Goal: Information Seeking & Learning: Check status

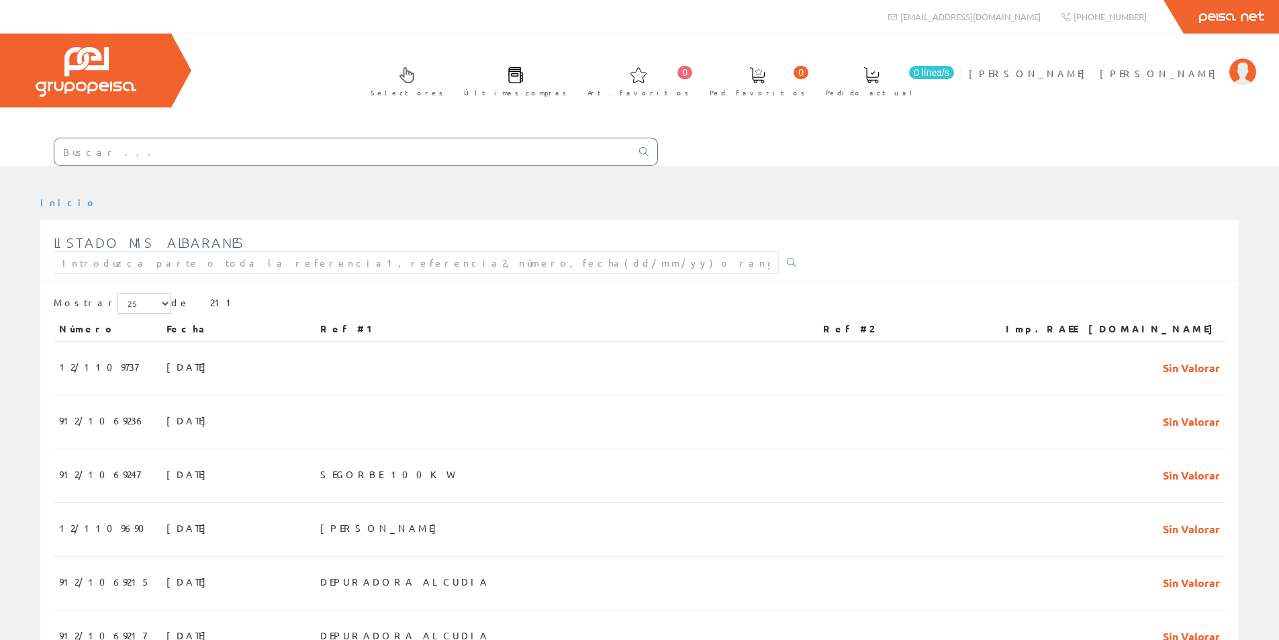
scroll to position [1001, 0]
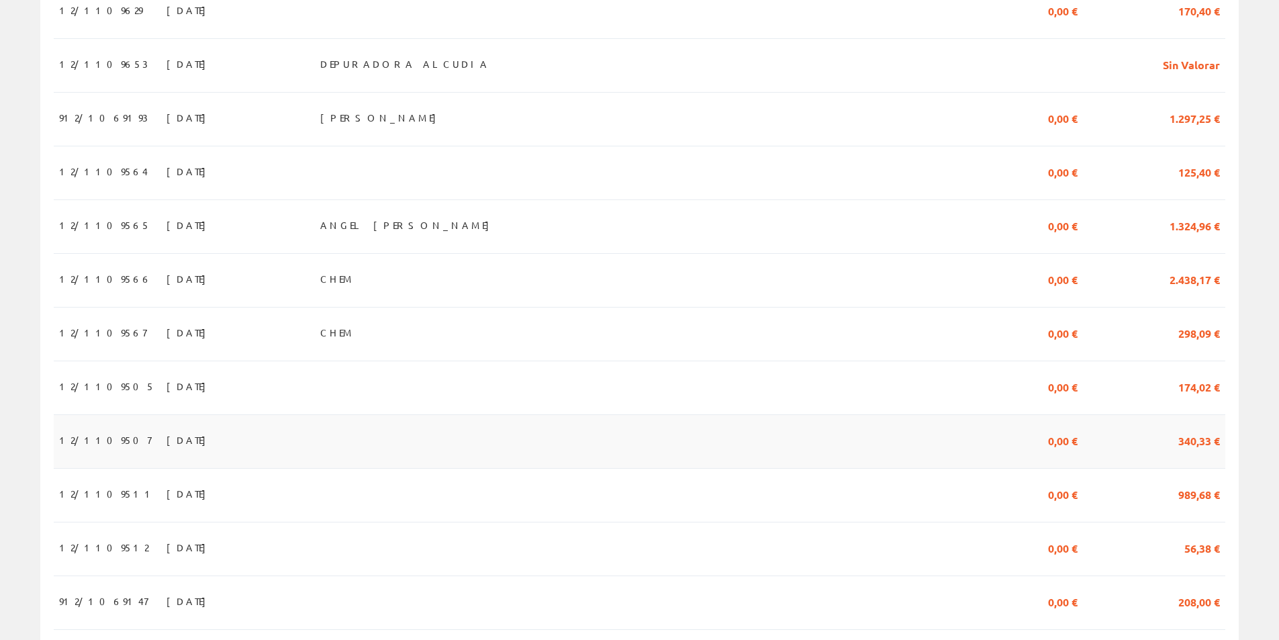
click at [167, 448] on span "01/09/2025" at bounding box center [190, 439] width 46 height 23
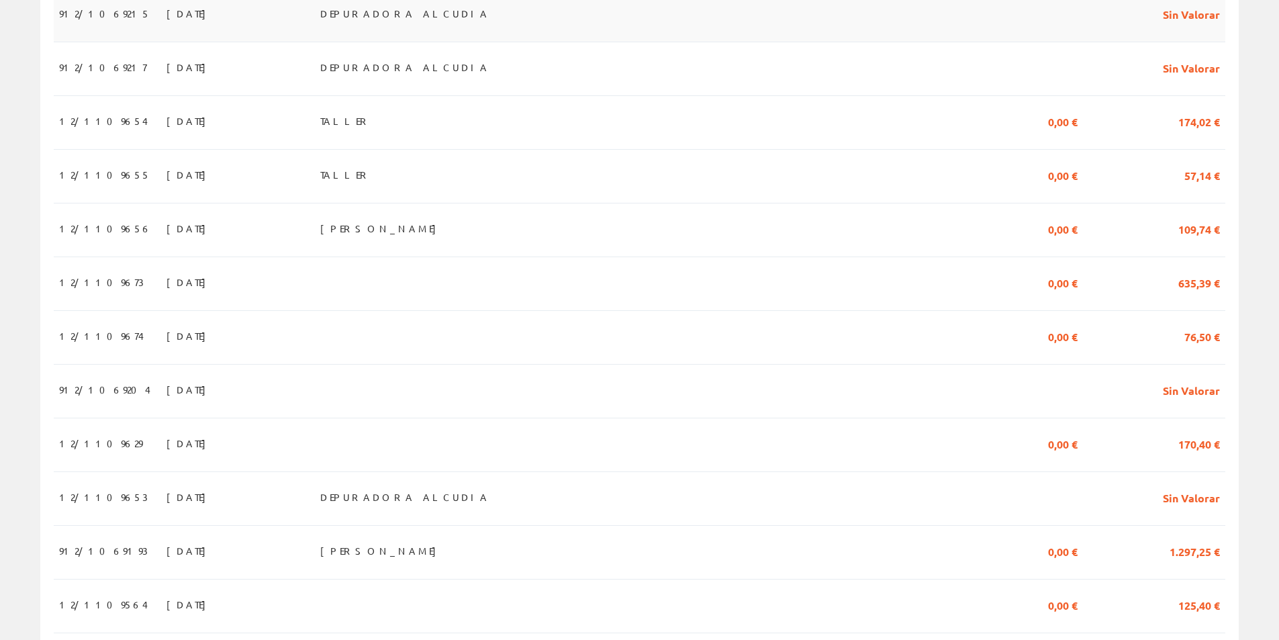
scroll to position [604, 0]
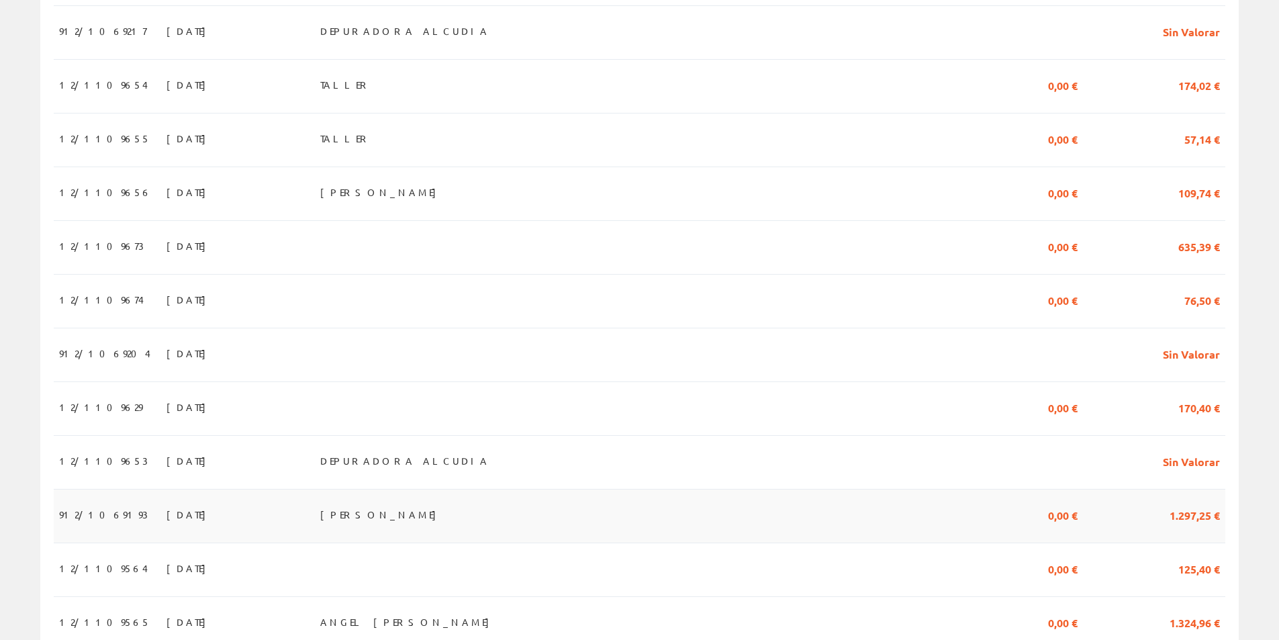
click at [167, 520] on span "[DATE]" at bounding box center [190, 514] width 46 height 23
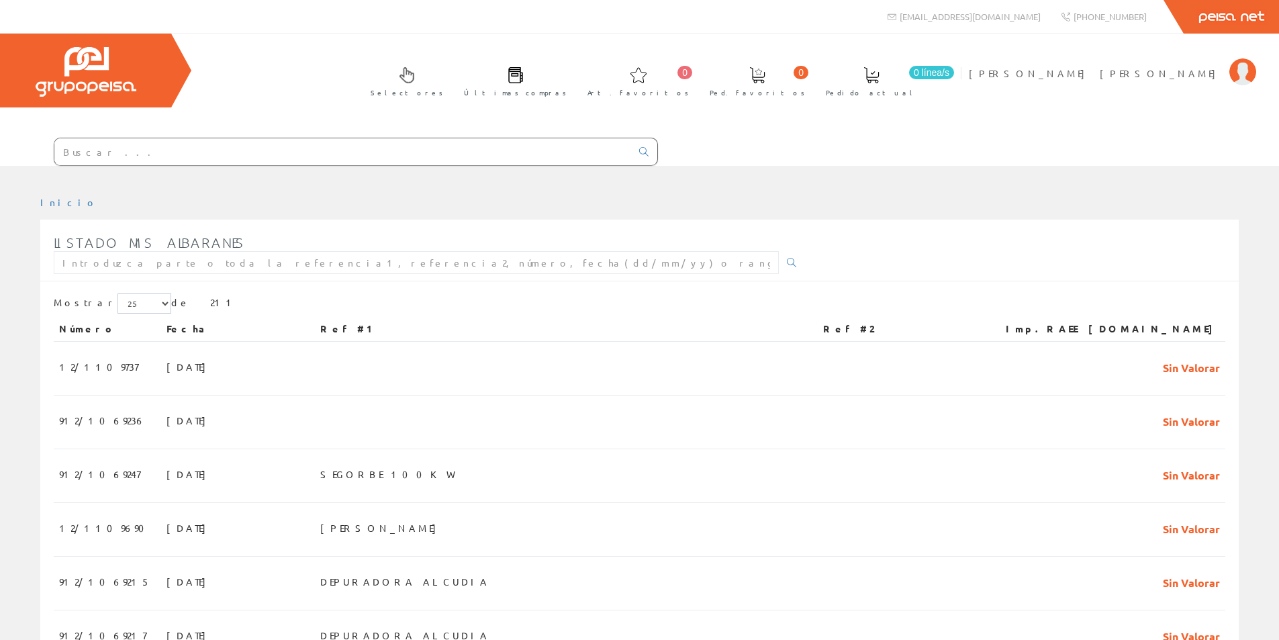
scroll to position [604, 0]
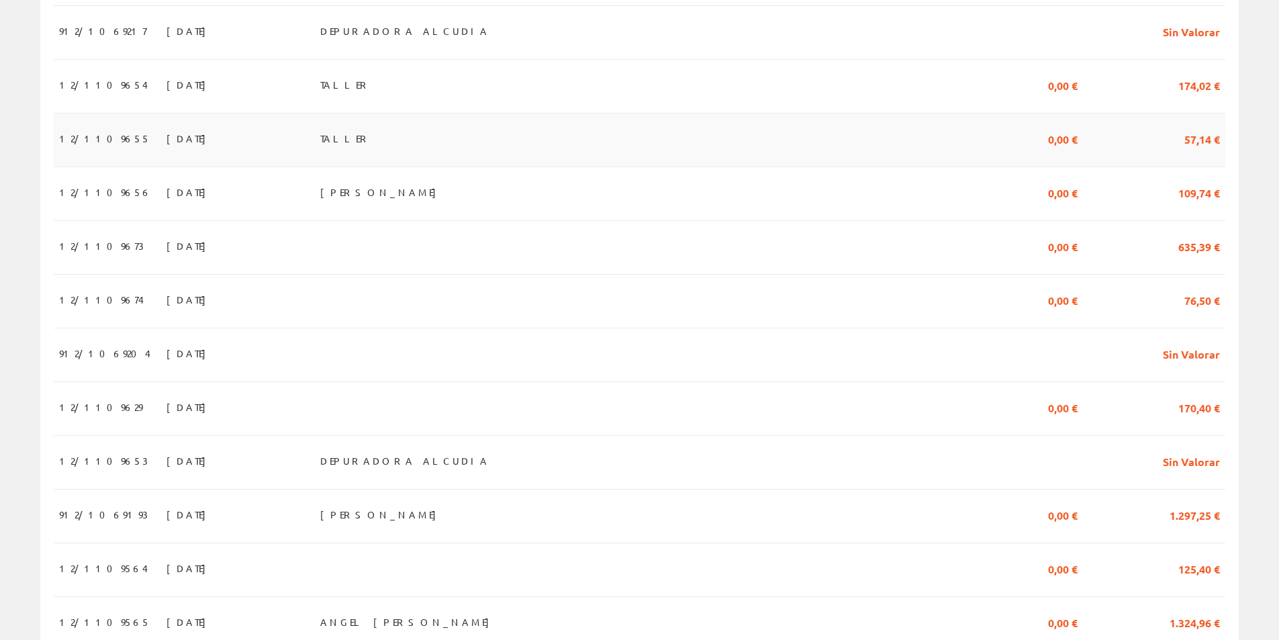
click at [87, 142] on span "12/1109655" at bounding box center [104, 138] width 91 height 23
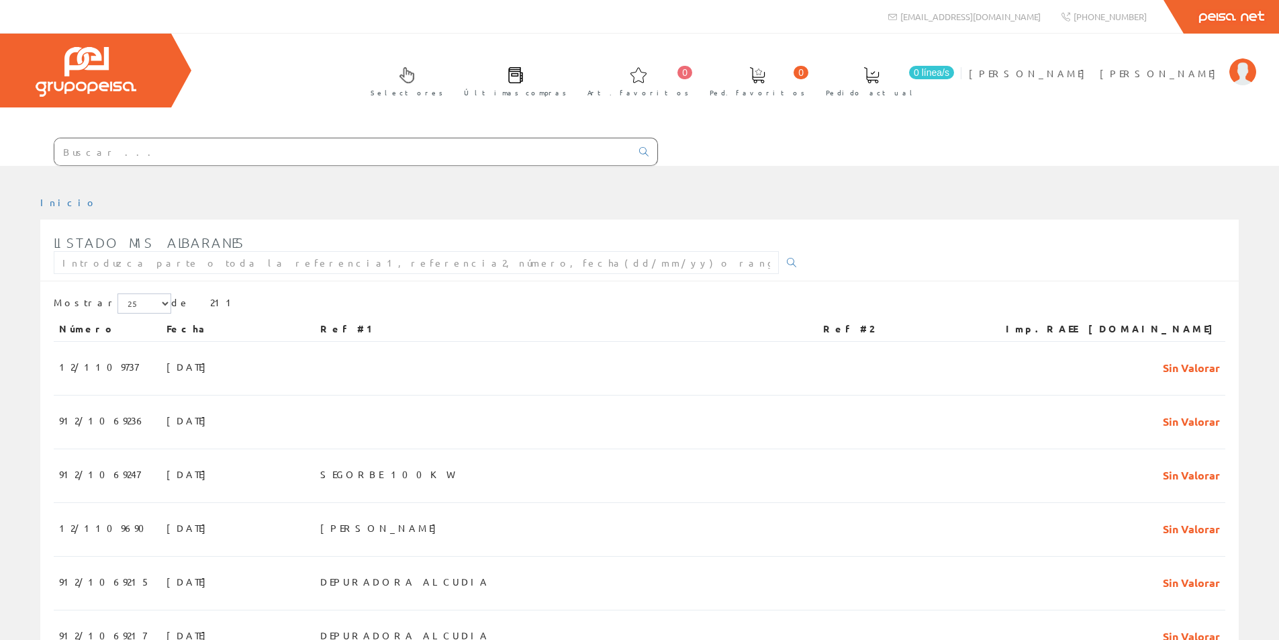
scroll to position [604, 0]
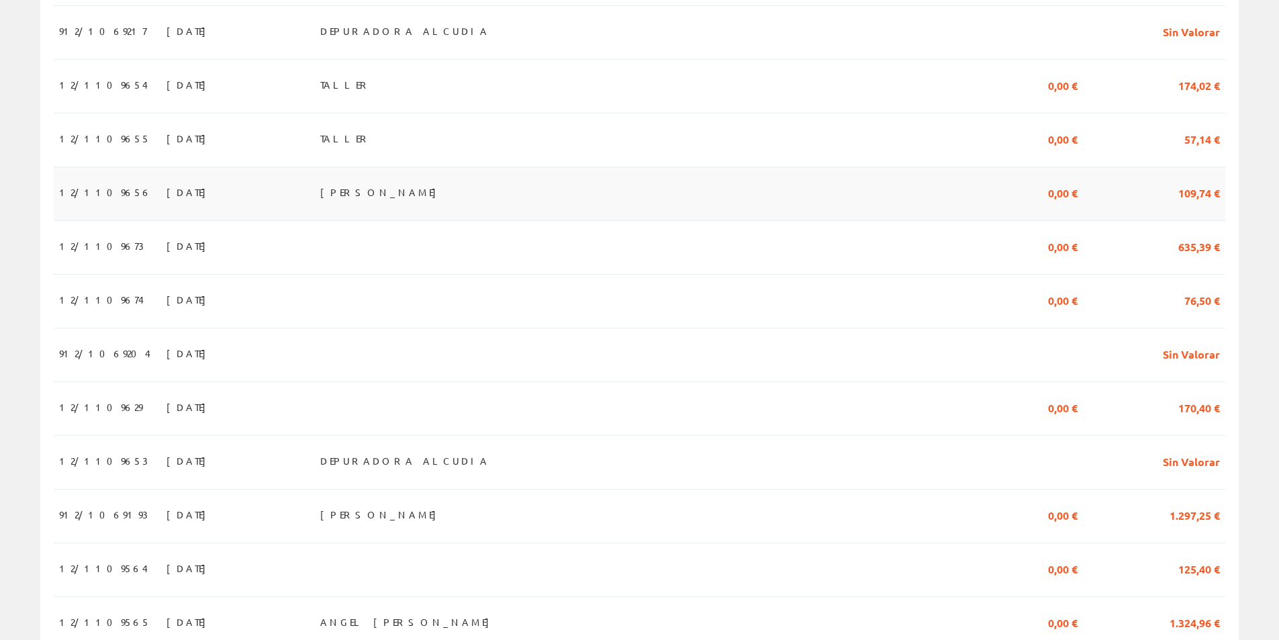
click at [97, 198] on span "12/1109656" at bounding box center [105, 192] width 93 height 23
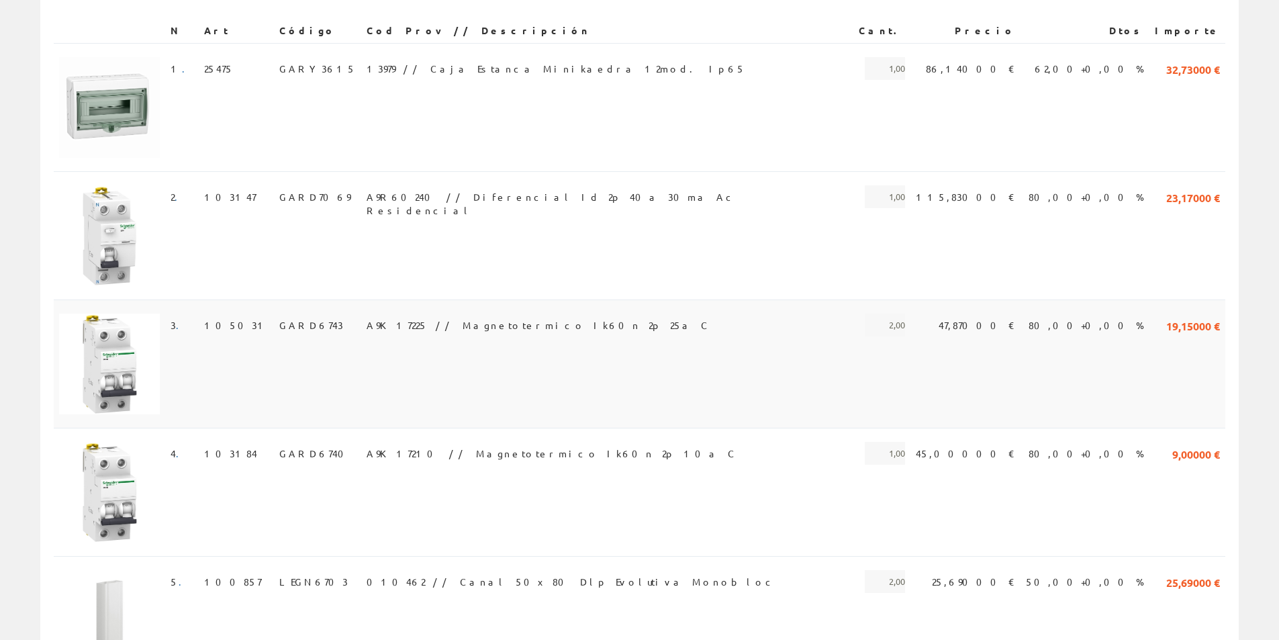
scroll to position [336, 0]
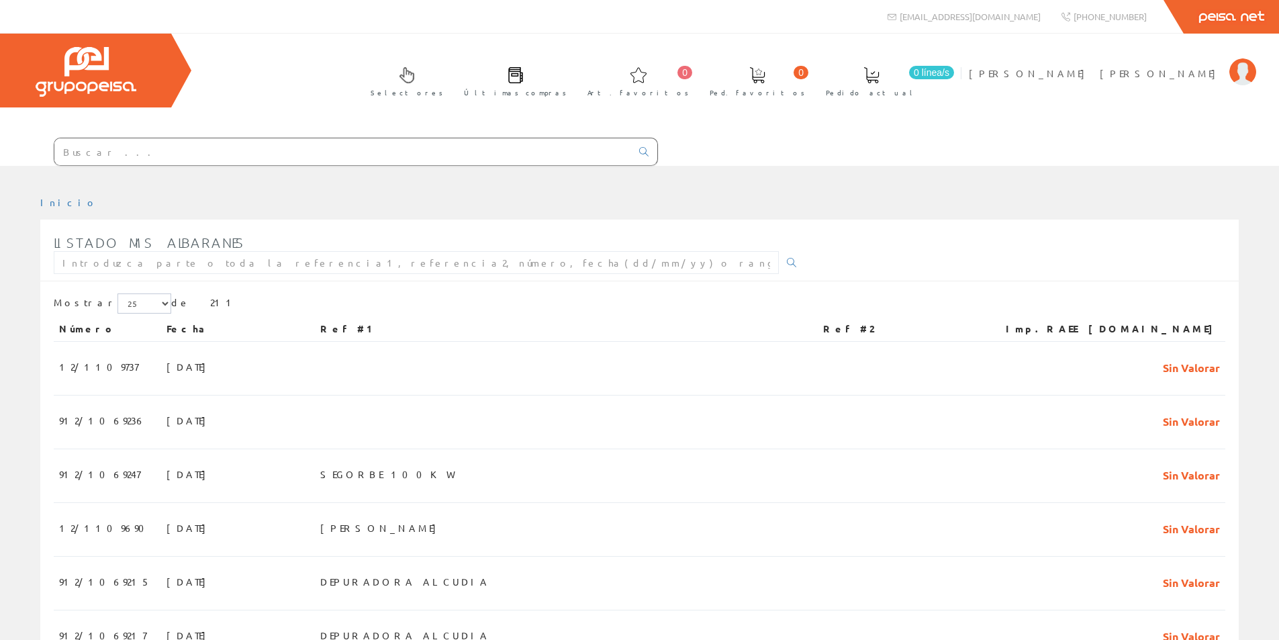
scroll to position [604, 0]
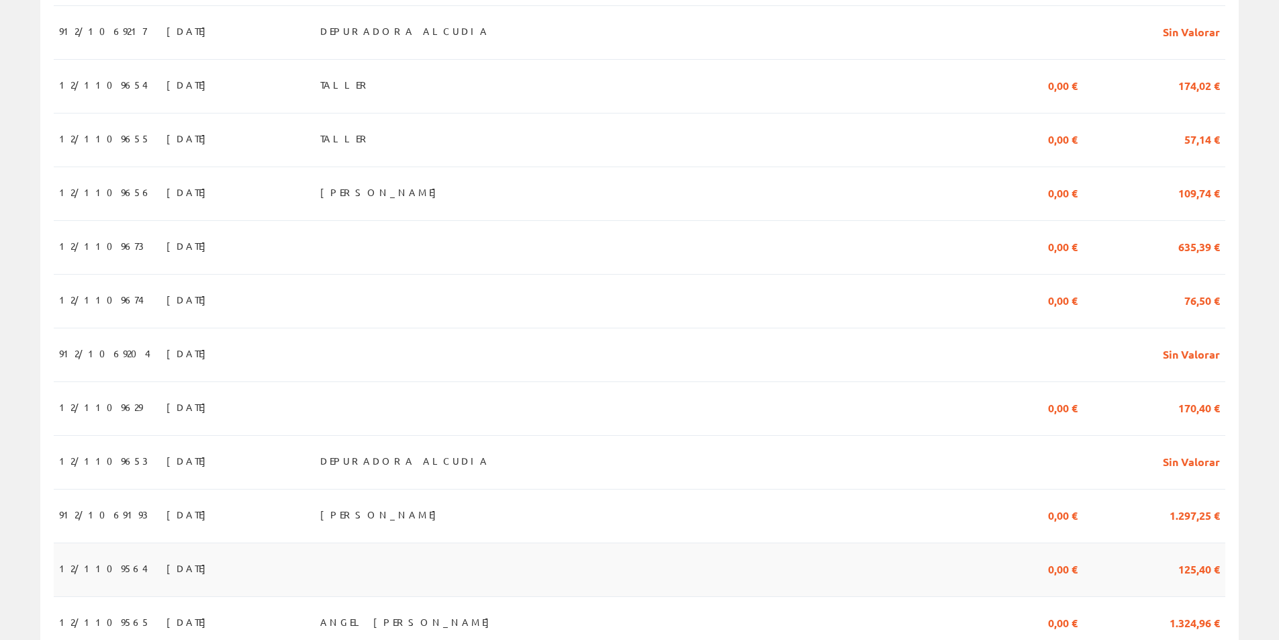
click at [167, 579] on span "[DATE]" at bounding box center [190, 568] width 46 height 23
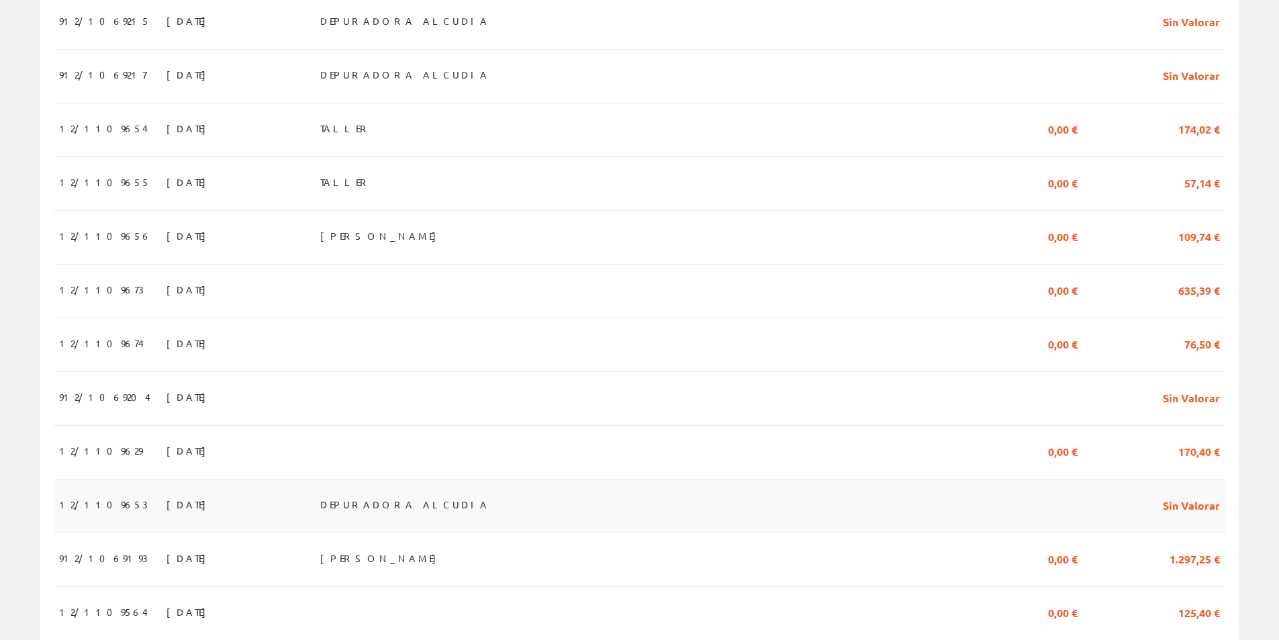
scroll to position [537, 0]
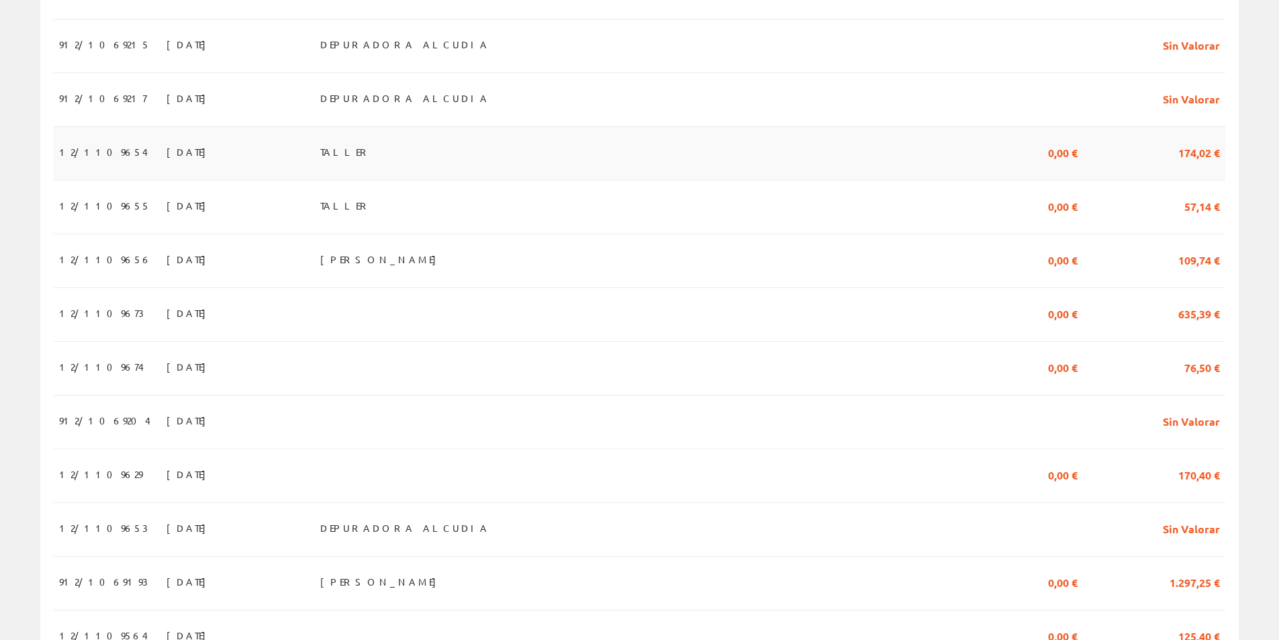
click at [95, 156] on span "12/1109654" at bounding box center [103, 151] width 89 height 23
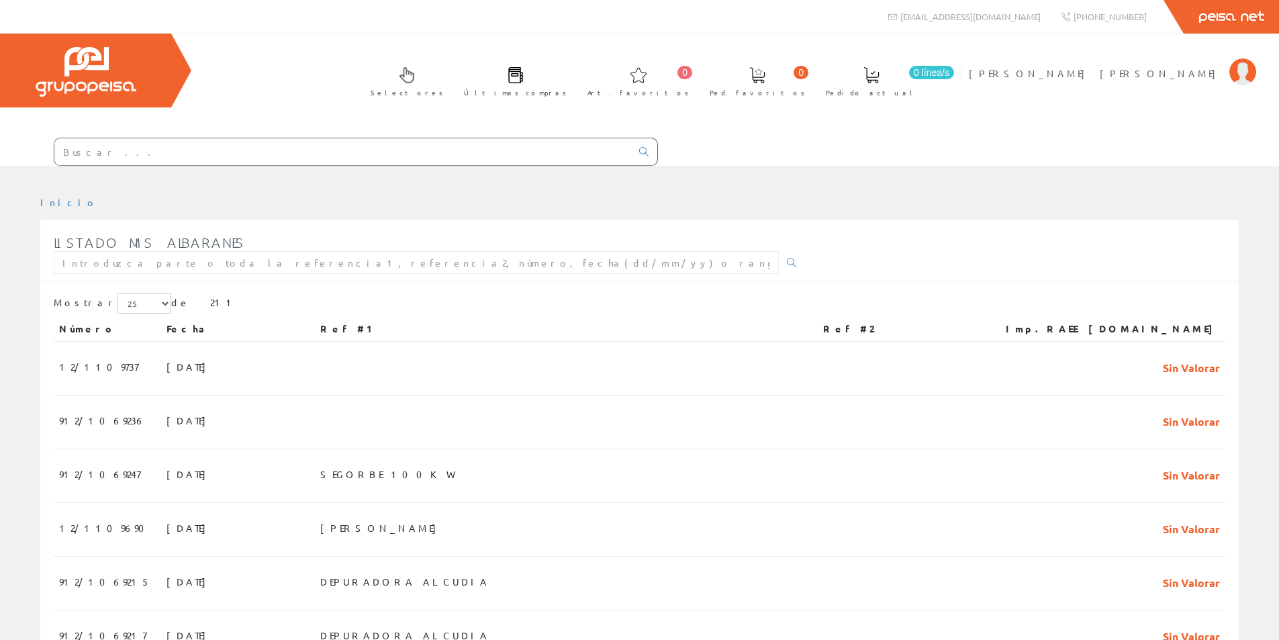
scroll to position [537, 0]
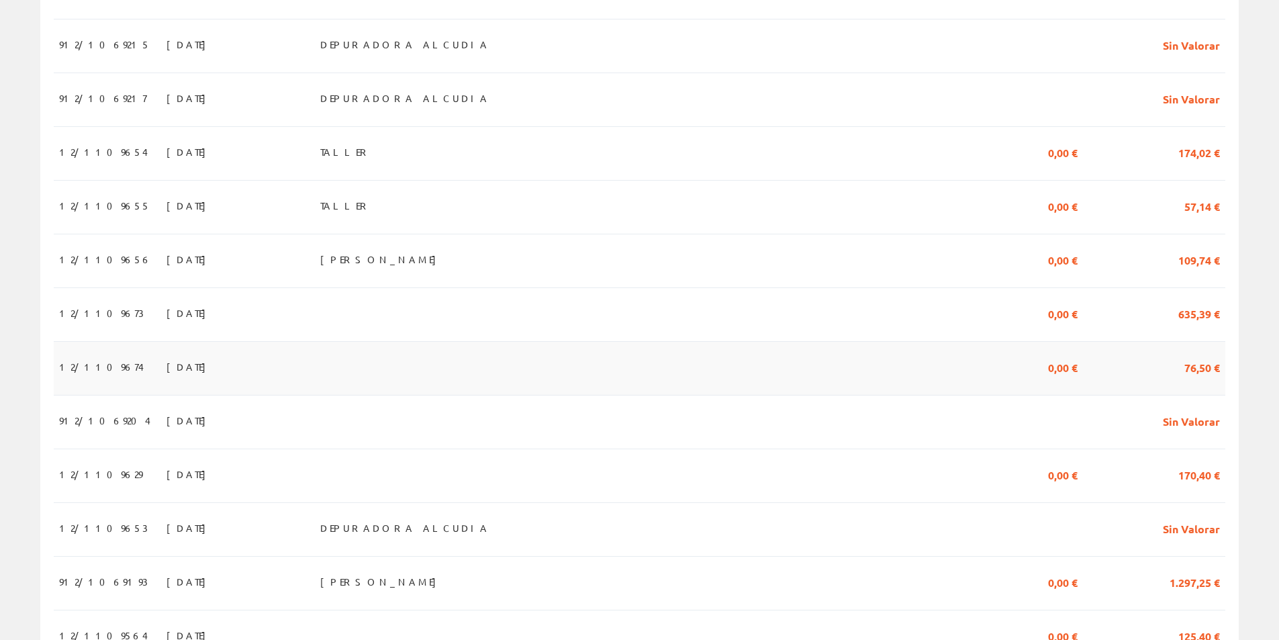
click at [91, 367] on span "12/1109674" at bounding box center [101, 366] width 85 height 23
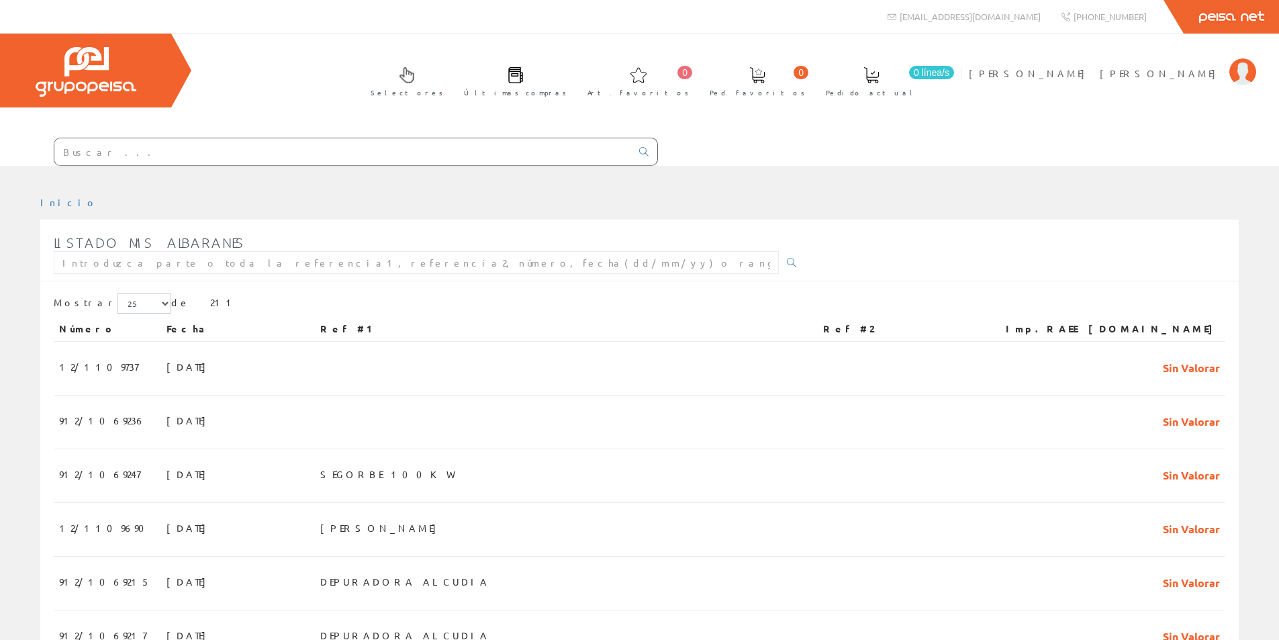
scroll to position [537, 0]
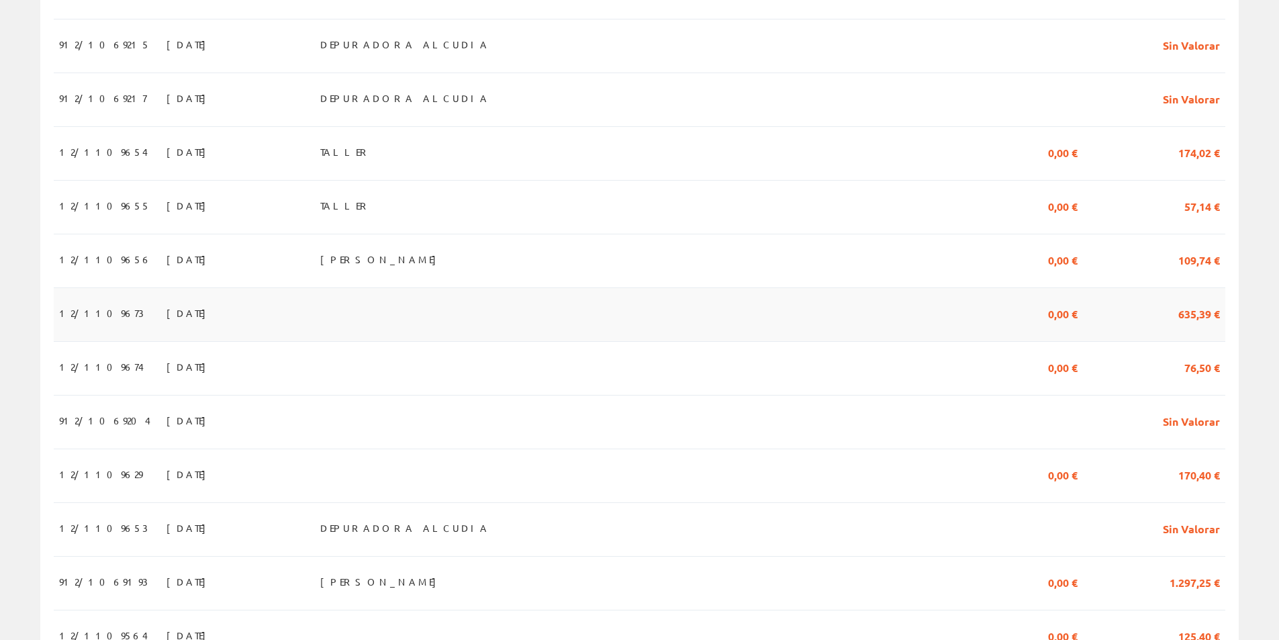
click at [167, 320] on span "05/09/2025" at bounding box center [190, 313] width 46 height 23
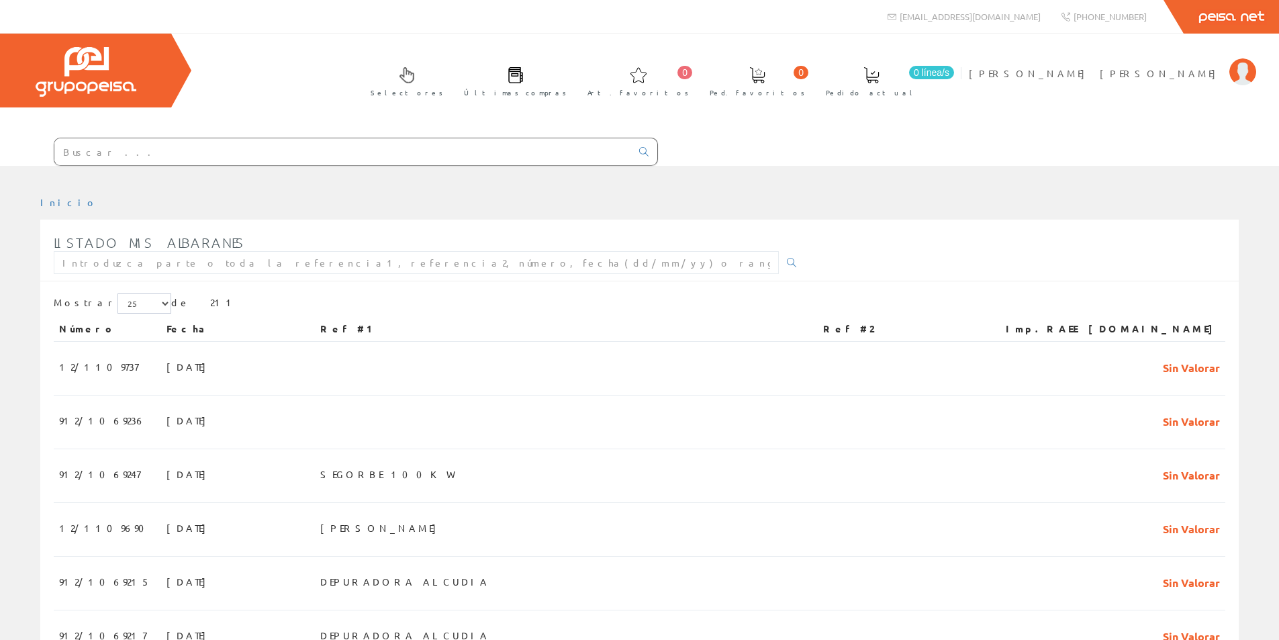
scroll to position [537, 0]
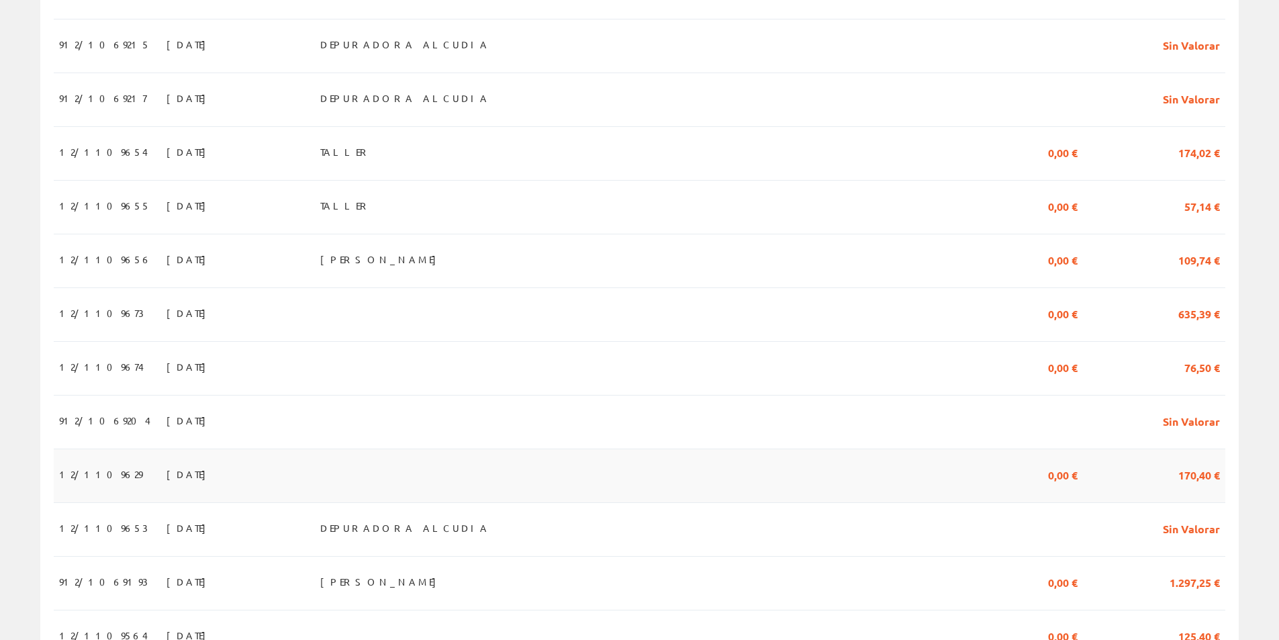
click at [167, 475] on span "04/09/2025" at bounding box center [190, 474] width 46 height 23
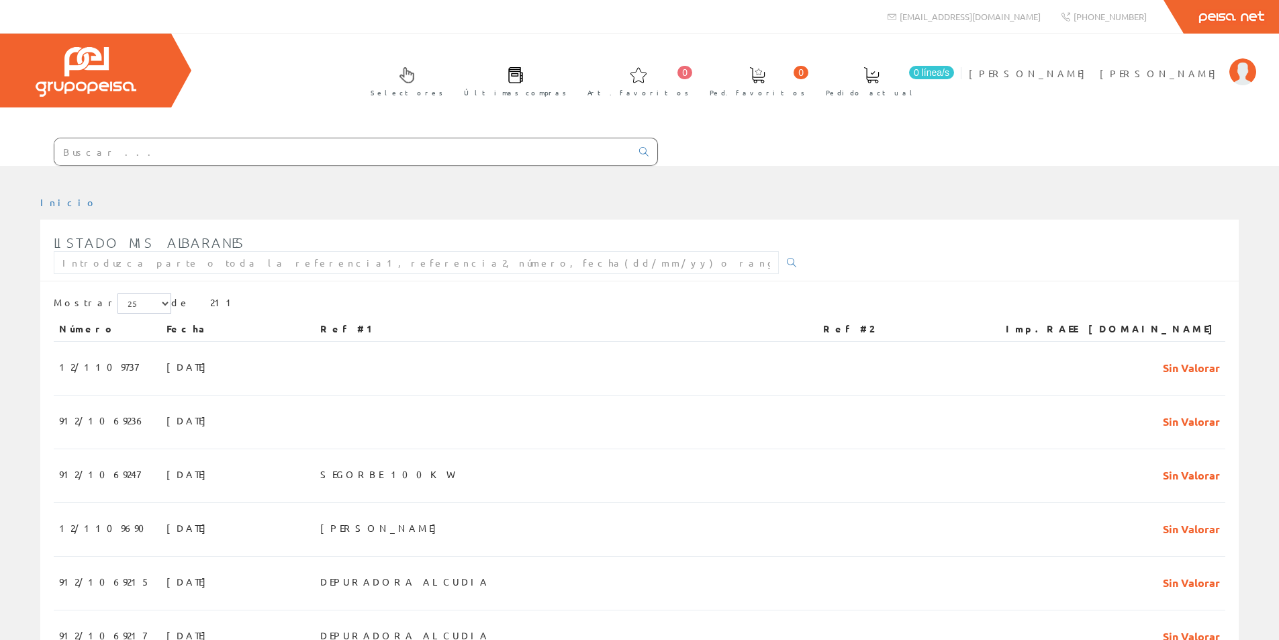
scroll to position [537, 0]
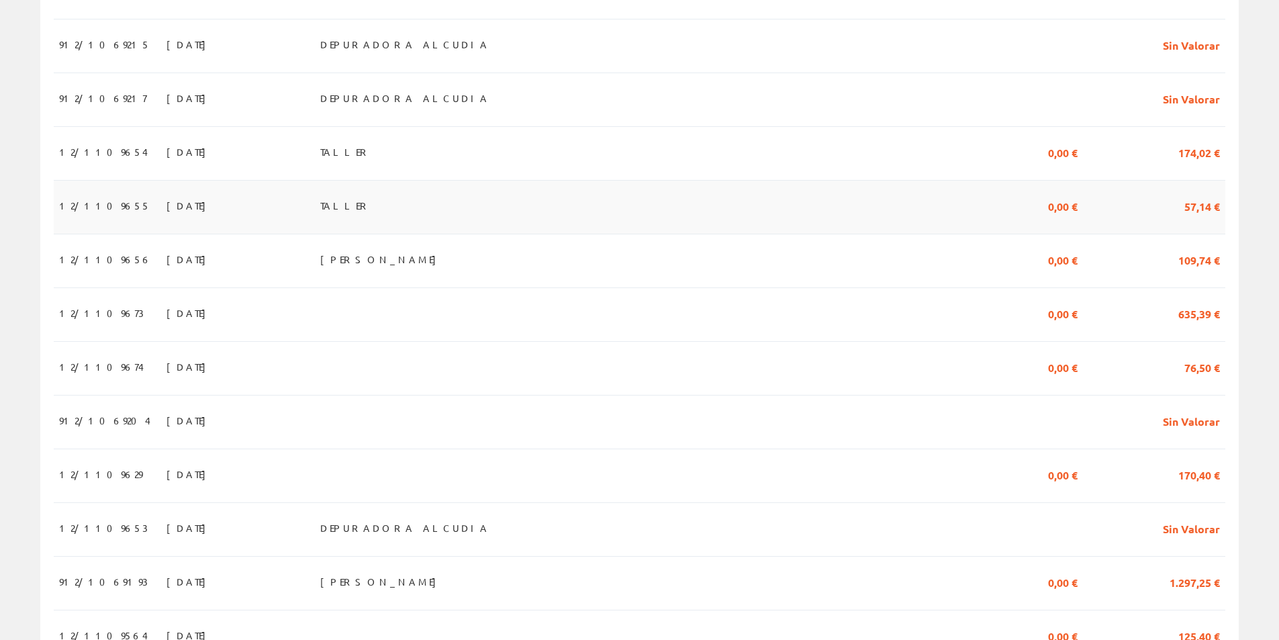
click at [99, 210] on span "12/1109655" at bounding box center [104, 205] width 91 height 23
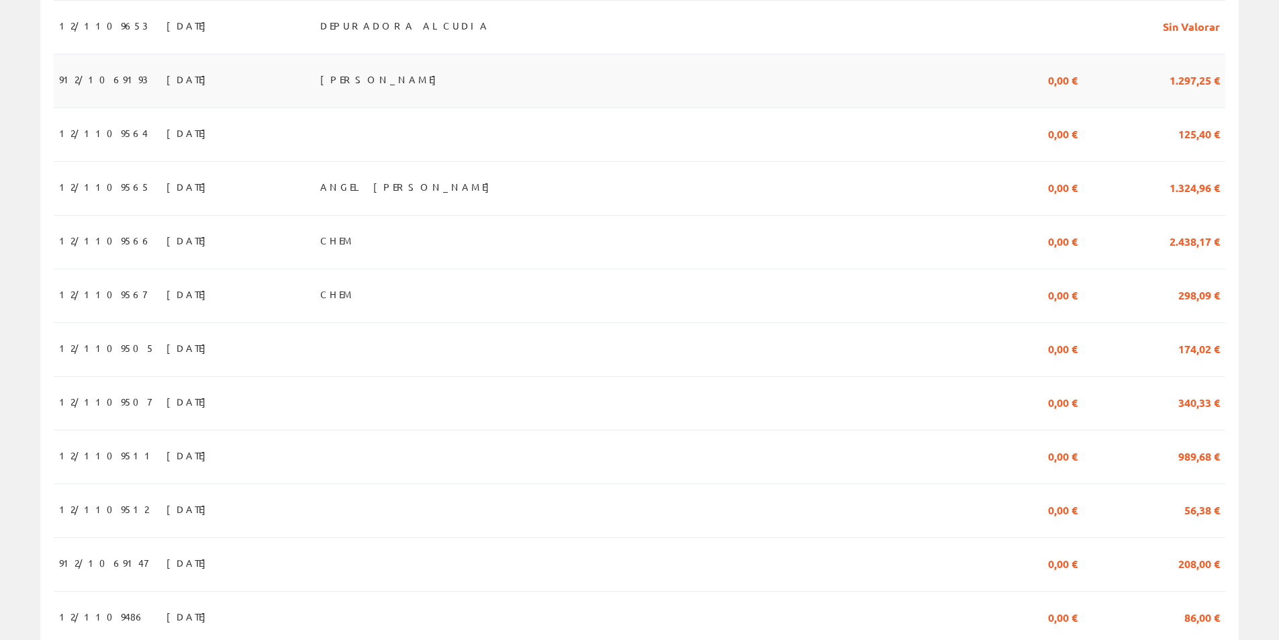
scroll to position [1074, 0]
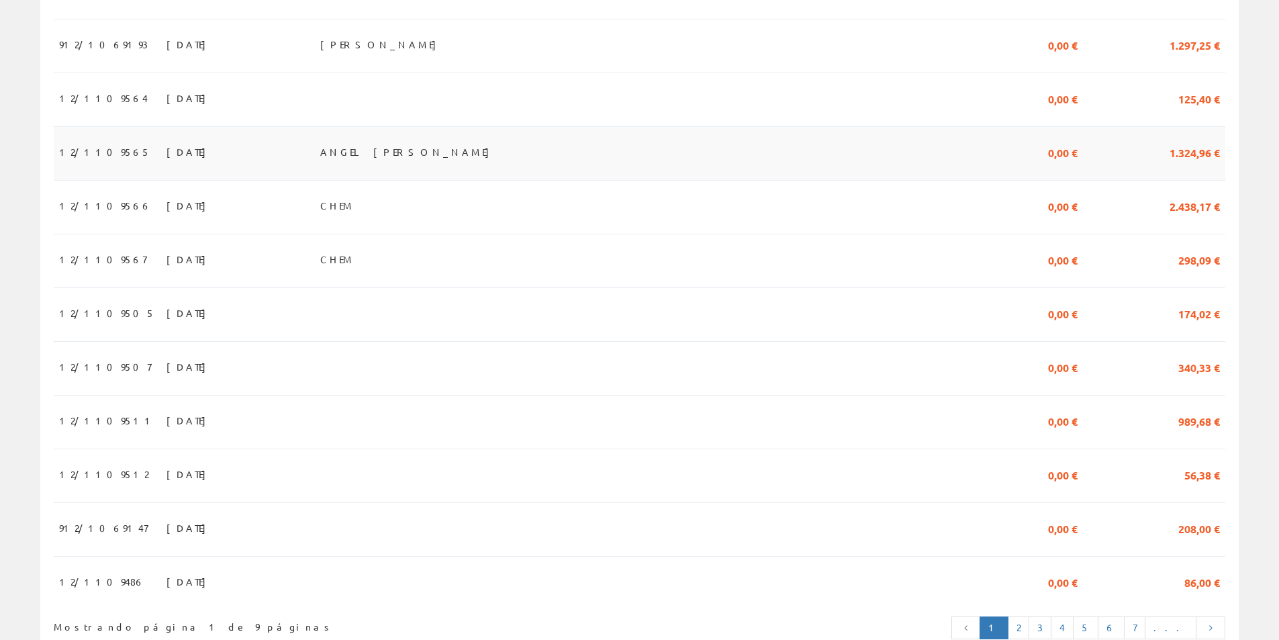
click at [91, 163] on span "12/1109565" at bounding box center [104, 151] width 91 height 23
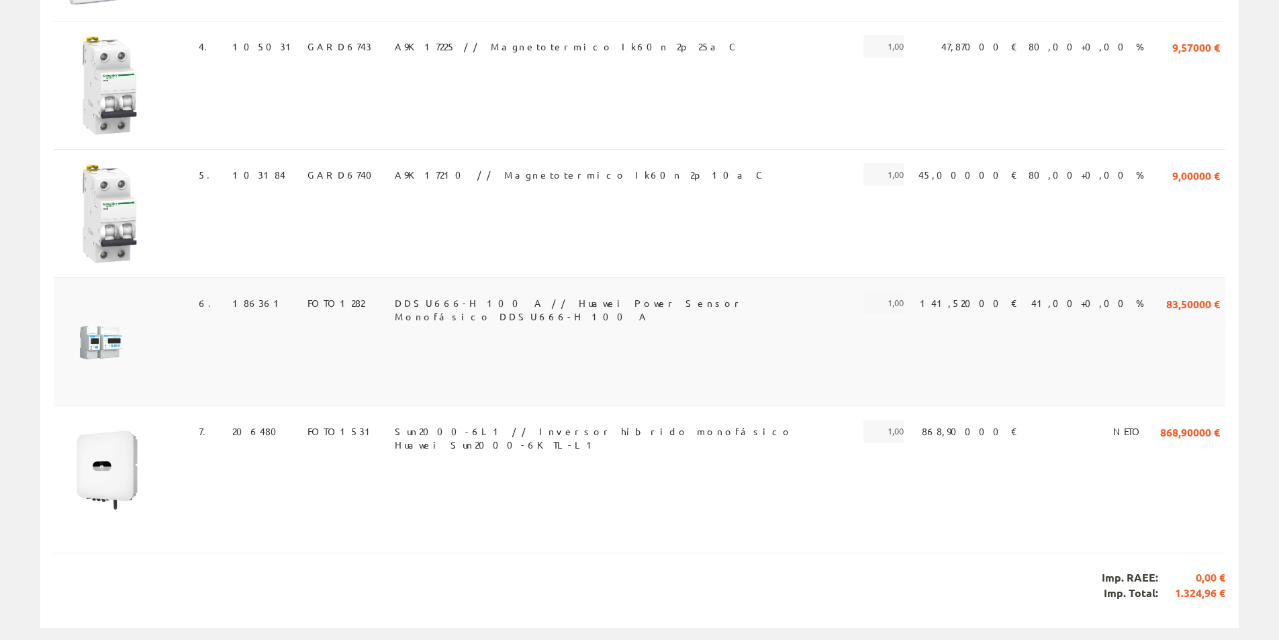
scroll to position [719, 0]
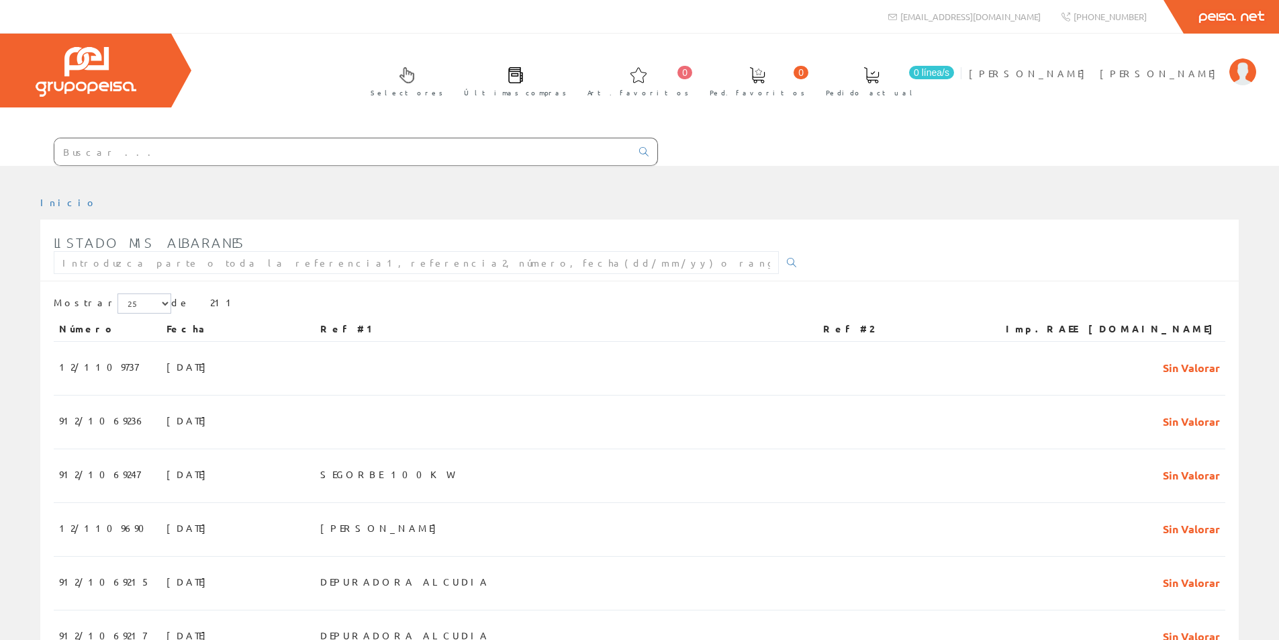
scroll to position [1068, 0]
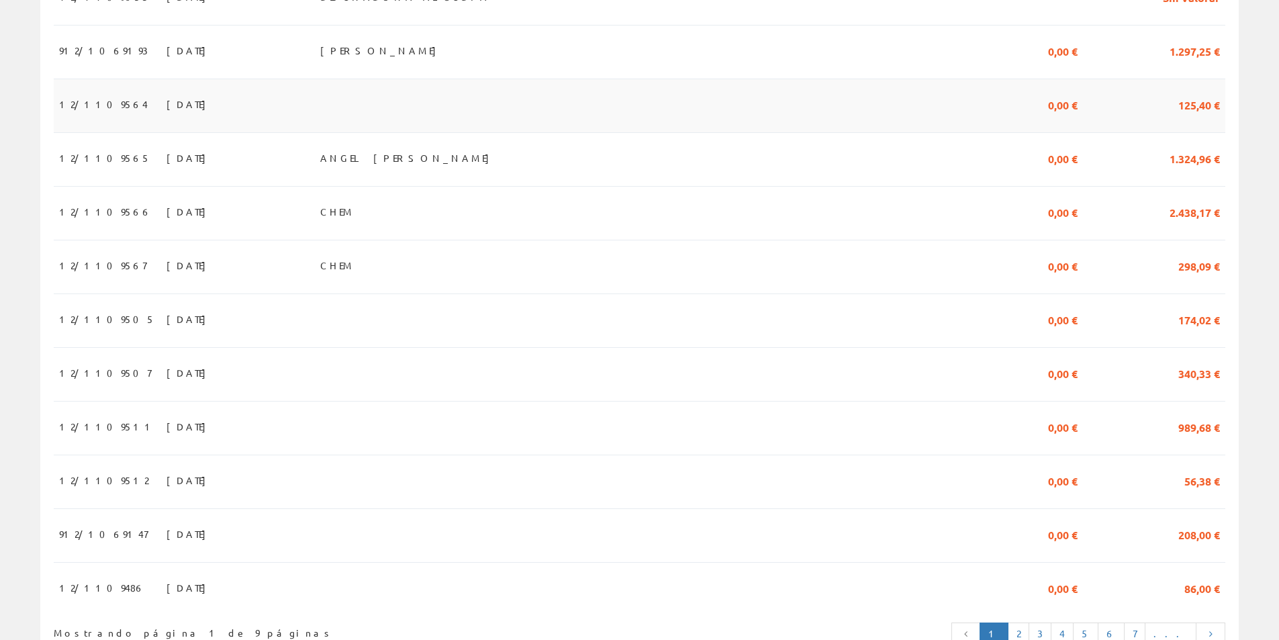
click at [97, 111] on span "12/1109564" at bounding box center [103, 104] width 89 height 23
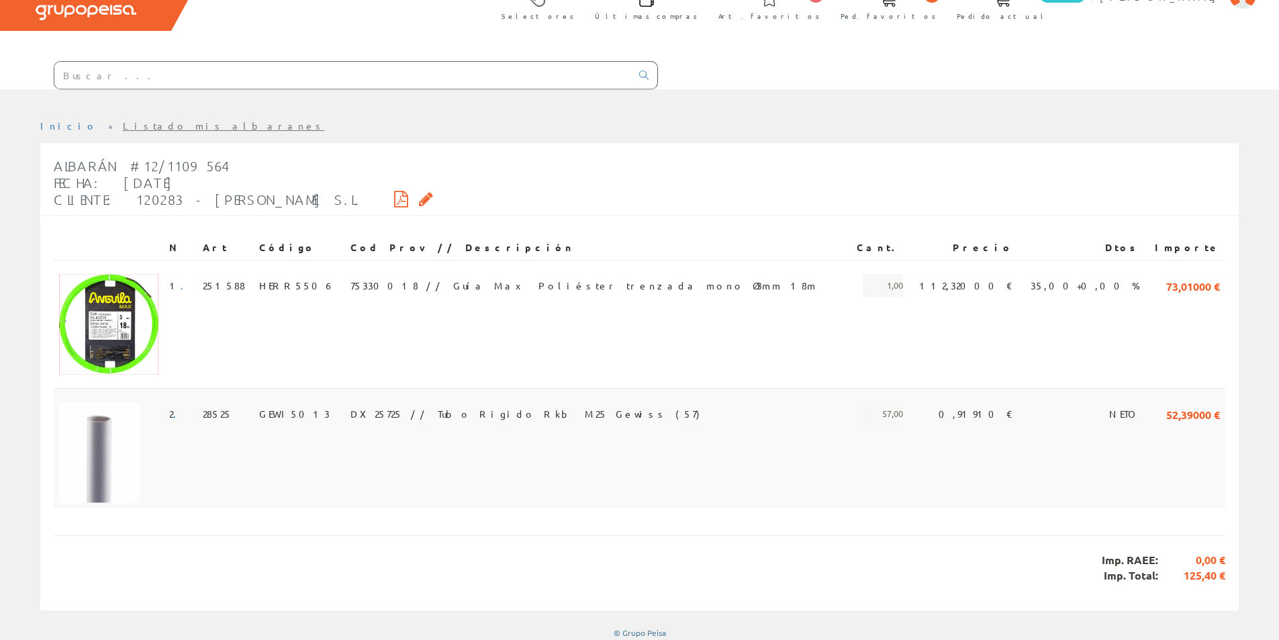
scroll to position [83, 0]
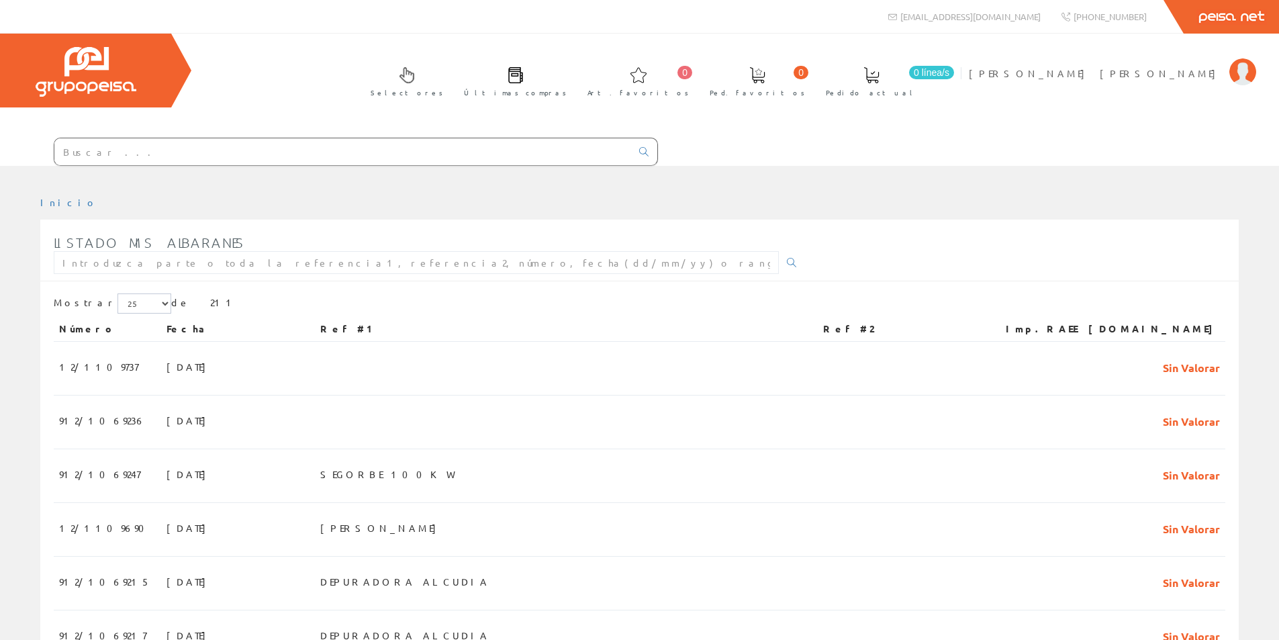
scroll to position [1062, 0]
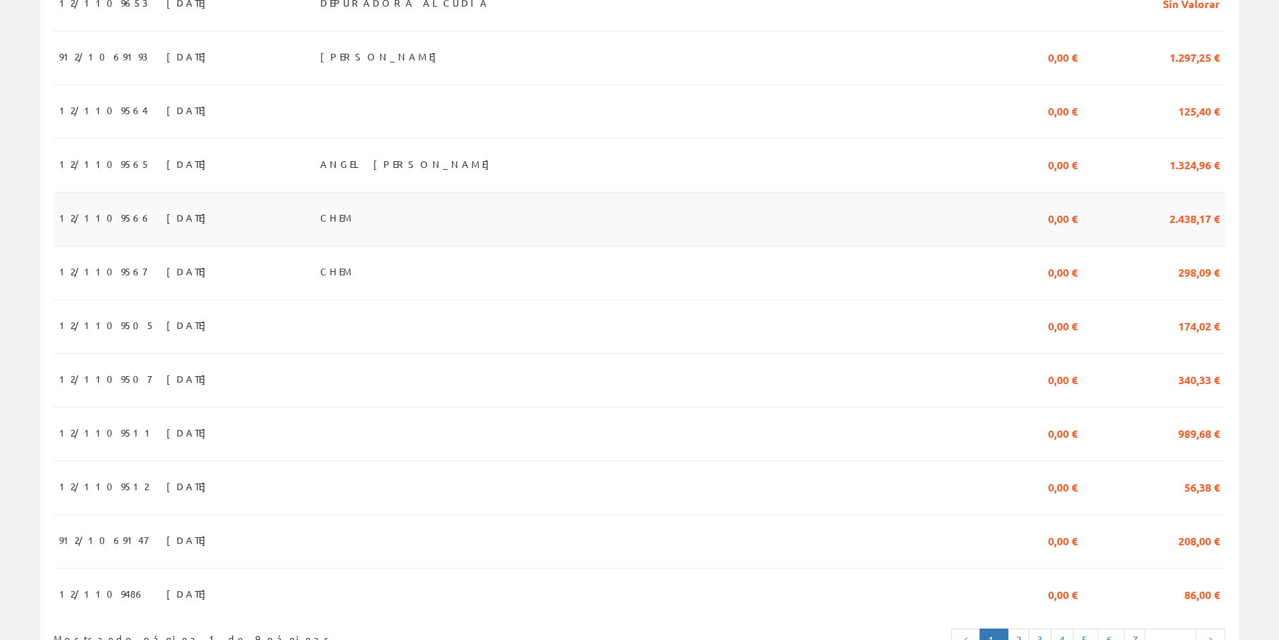
click at [100, 229] on span "12/1109566" at bounding box center [105, 217] width 93 height 23
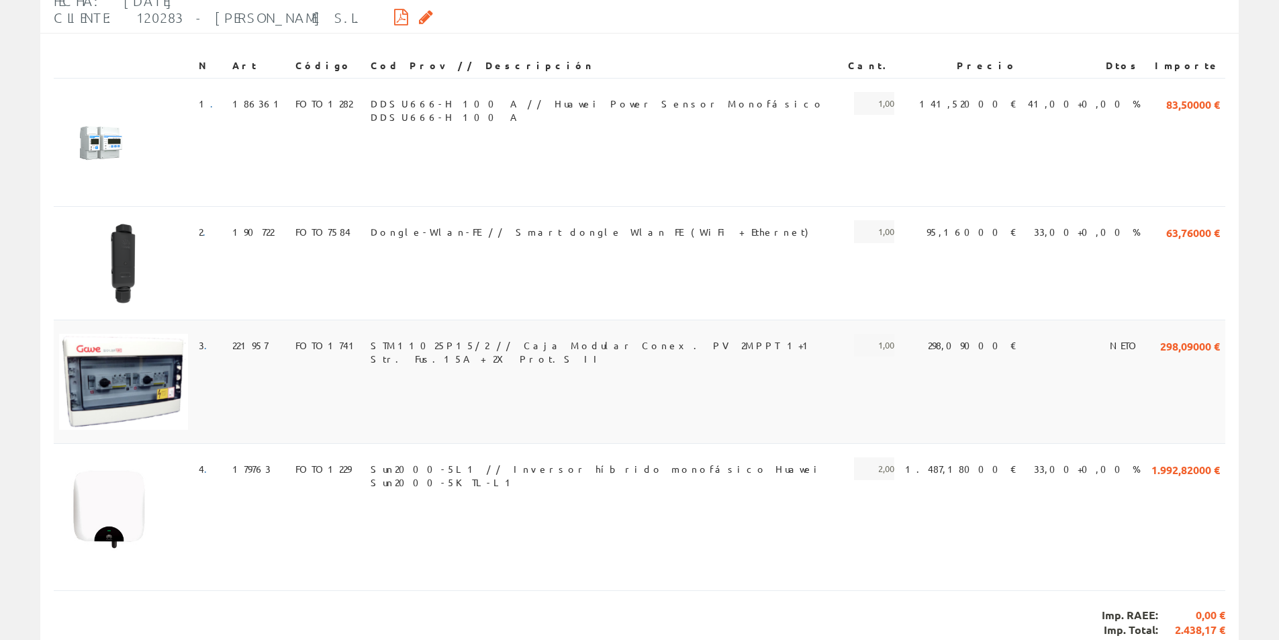
scroll to position [269, 0]
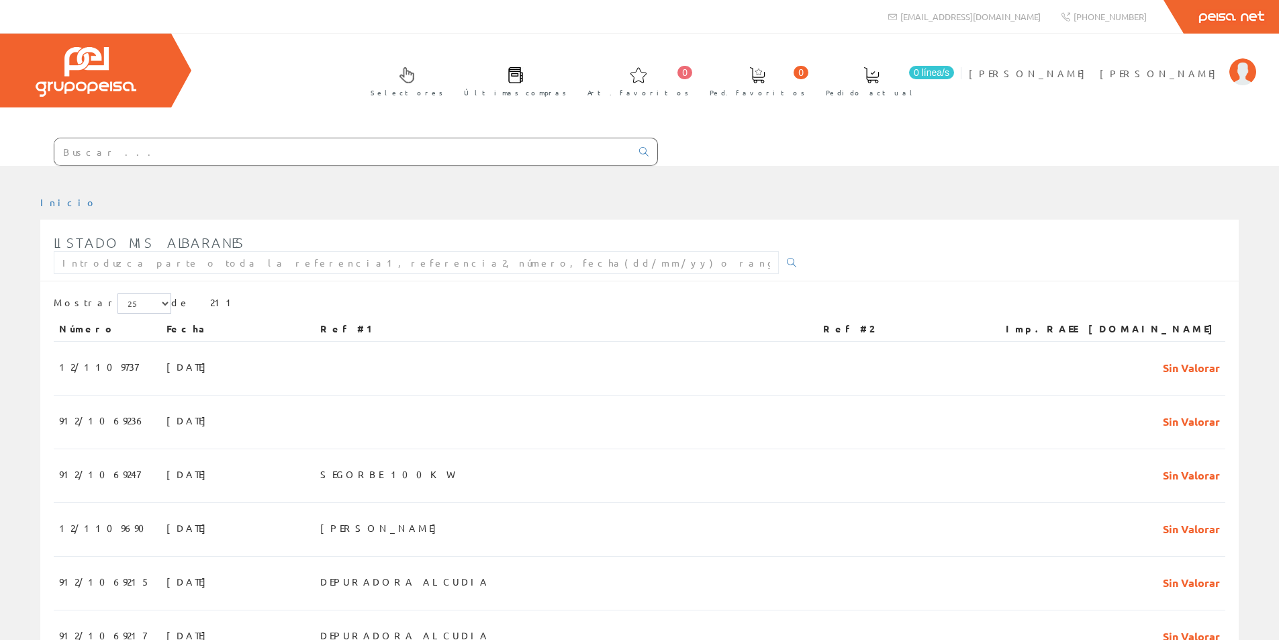
scroll to position [1056, 0]
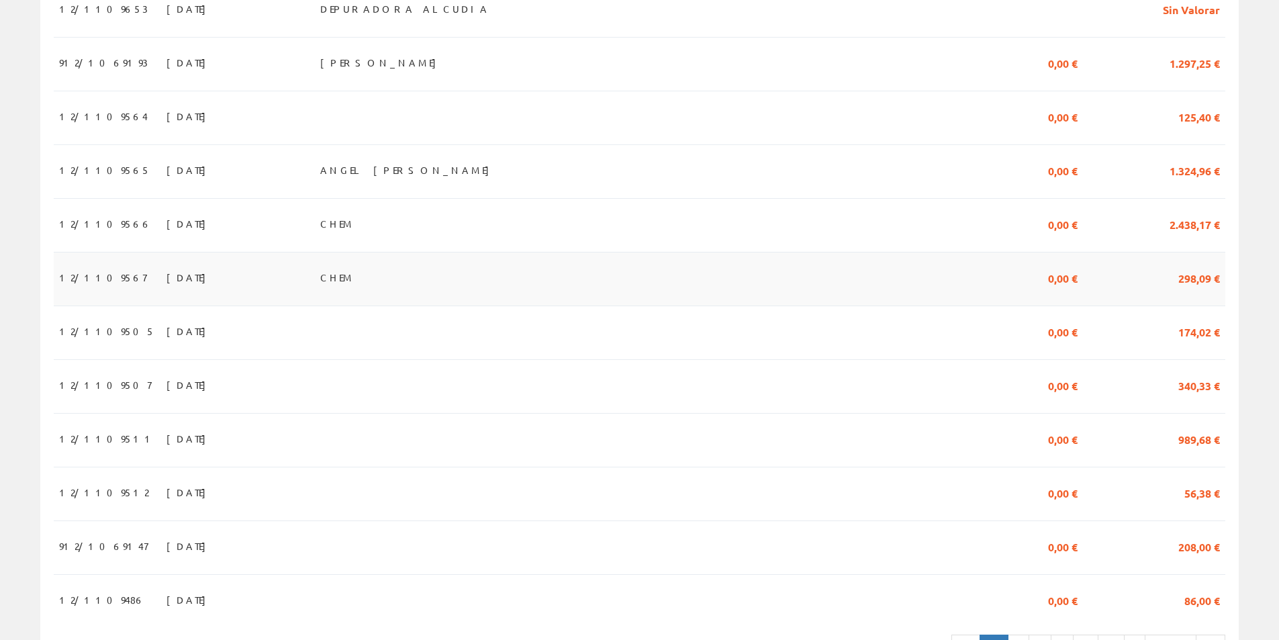
click at [102, 289] on span "12/1109567" at bounding box center [102, 277] width 87 height 23
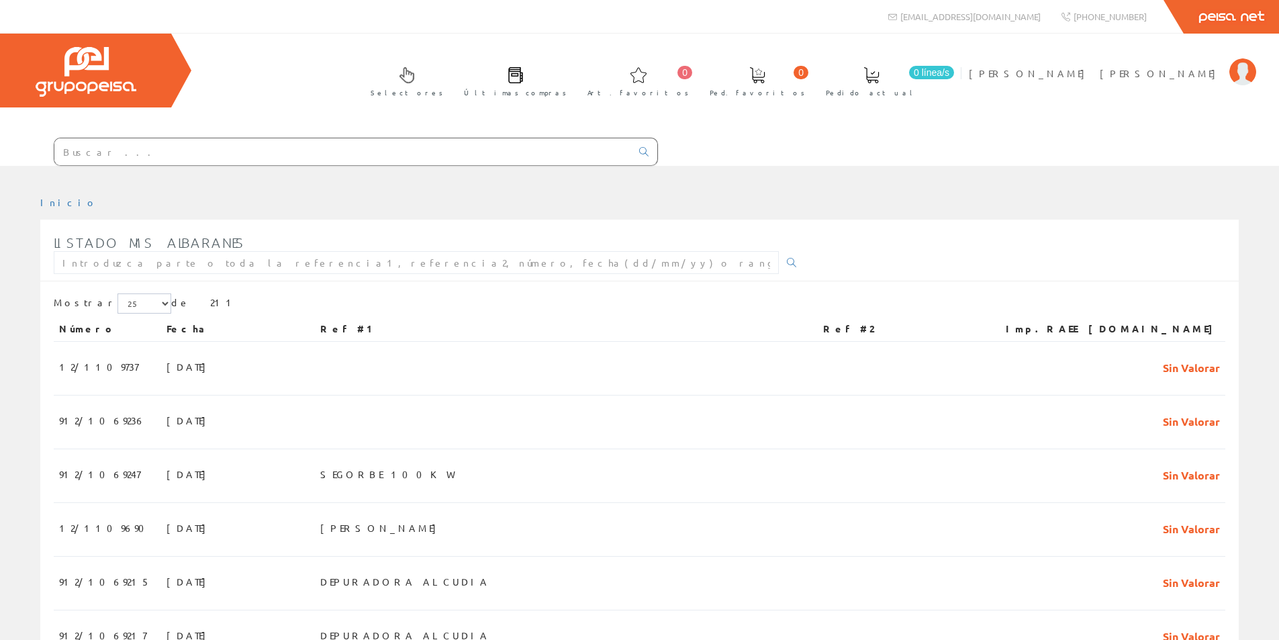
scroll to position [1056, 0]
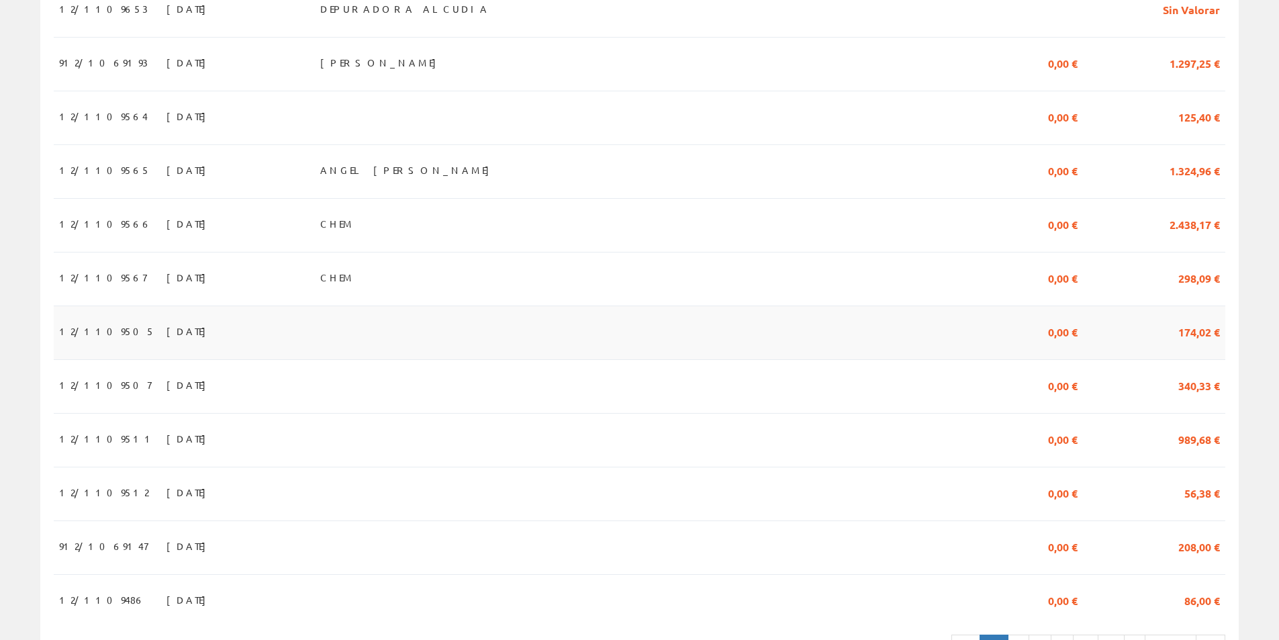
click at [167, 340] on span "[DATE]" at bounding box center [190, 331] width 46 height 23
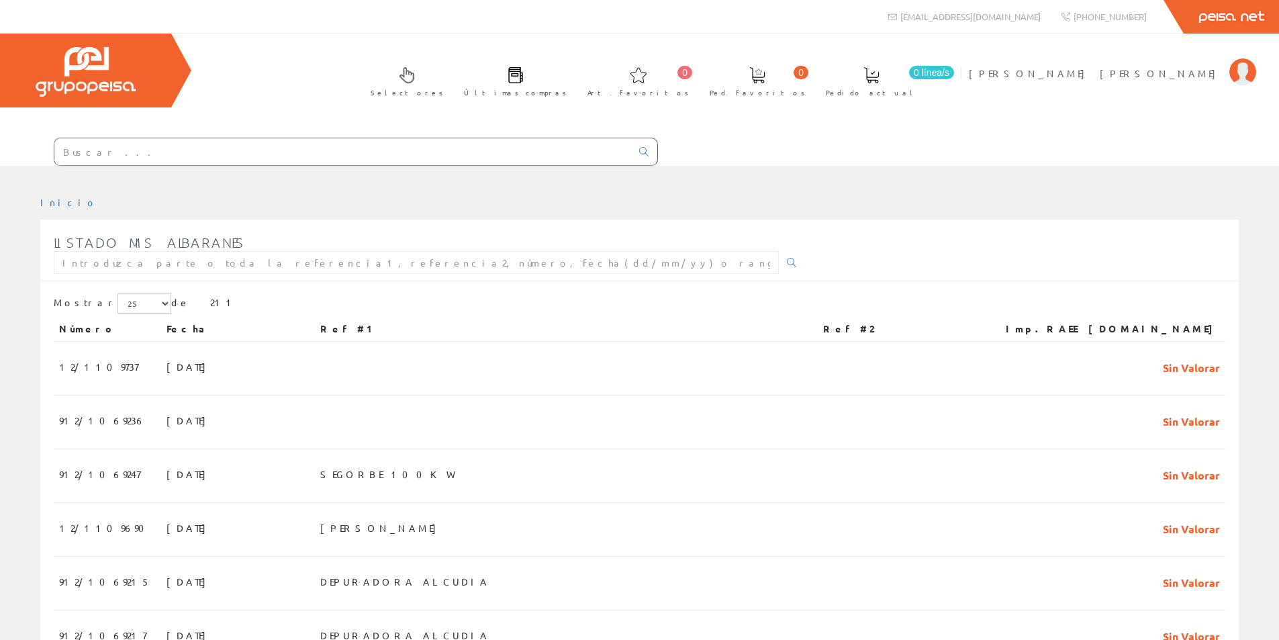
scroll to position [1056, 0]
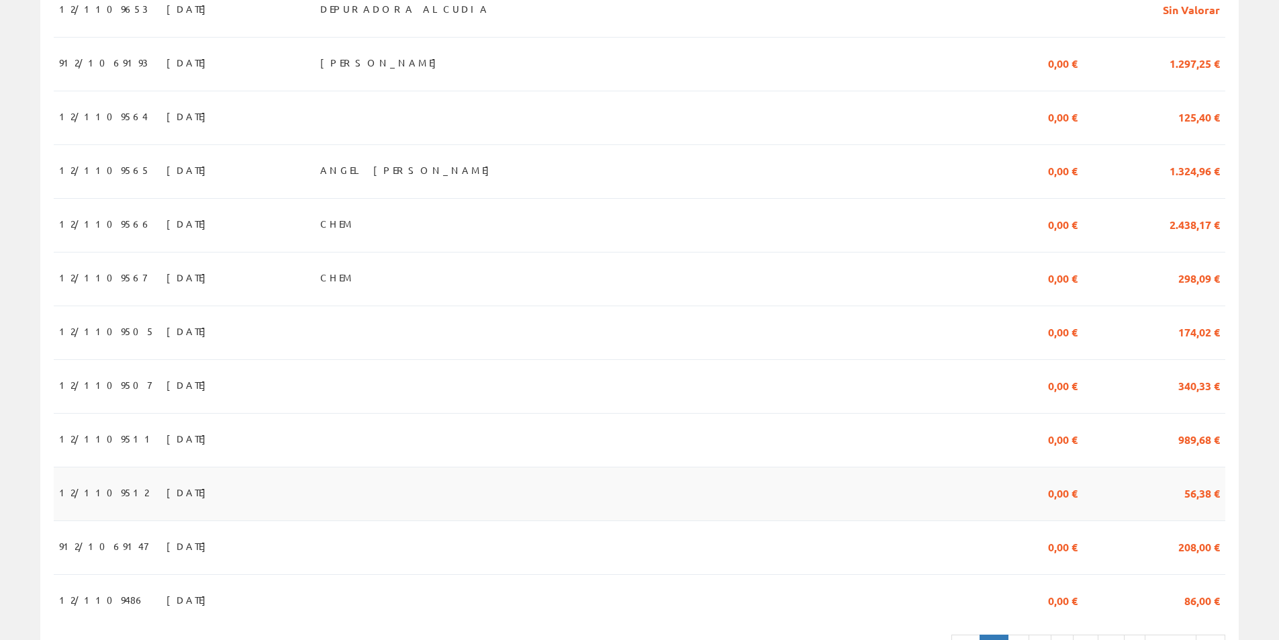
click at [167, 501] on span "01/09/2025" at bounding box center [190, 492] width 46 height 23
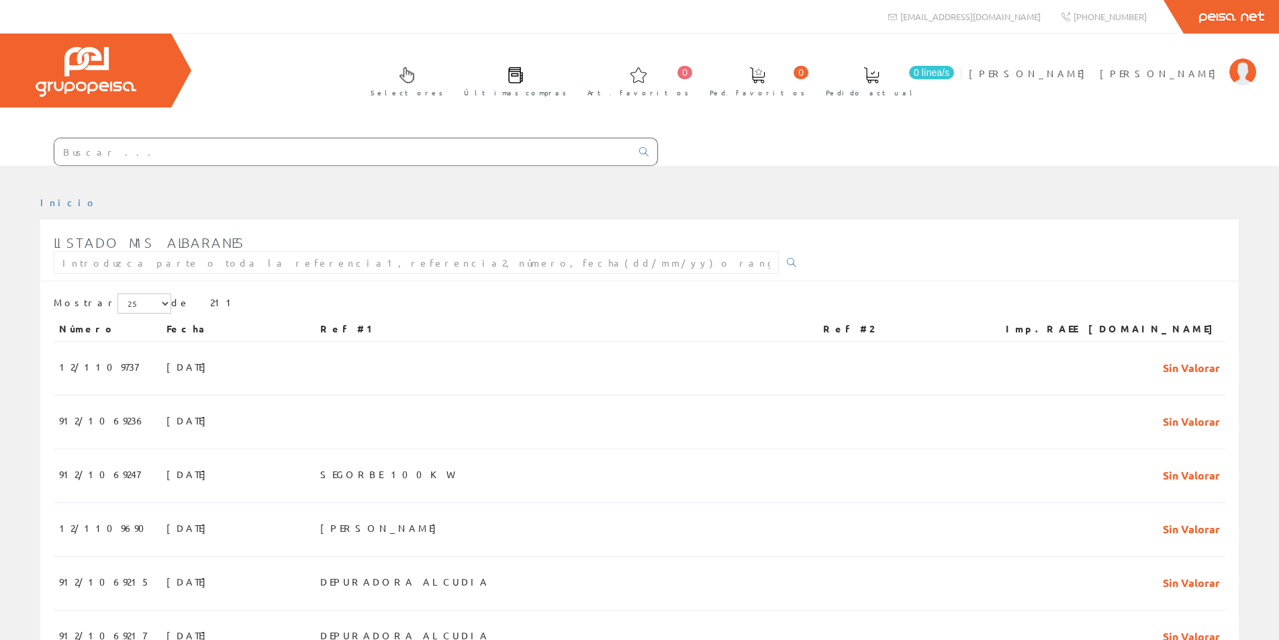
scroll to position [1056, 0]
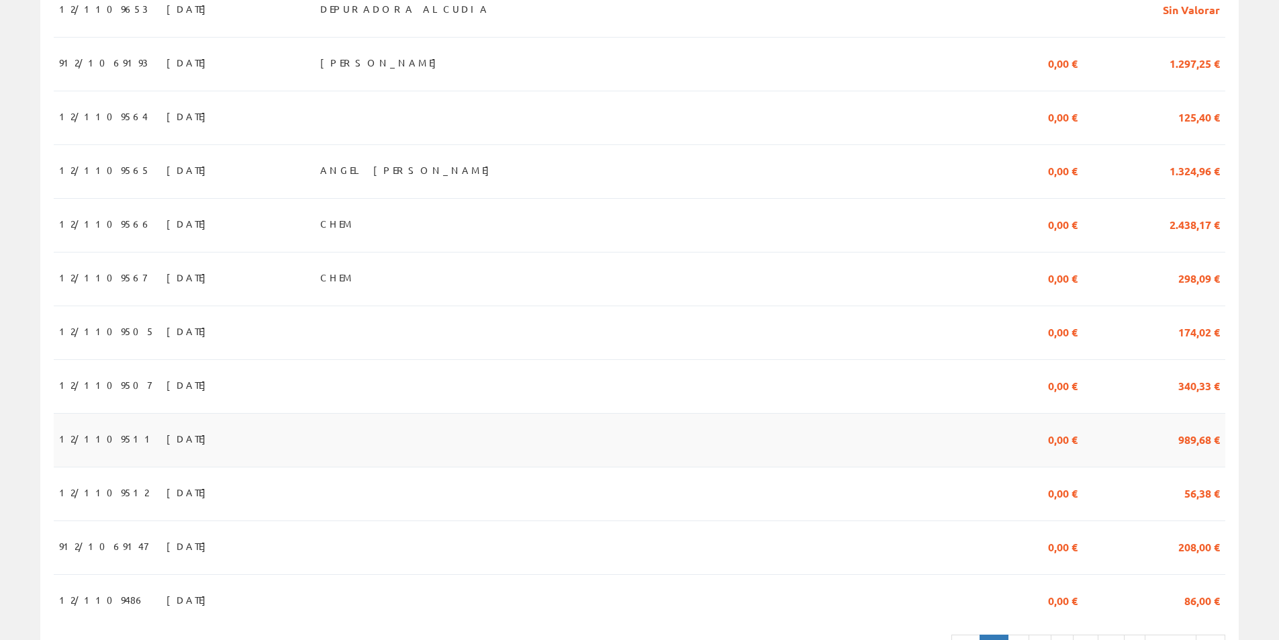
click at [167, 443] on span "[DATE]" at bounding box center [190, 438] width 46 height 23
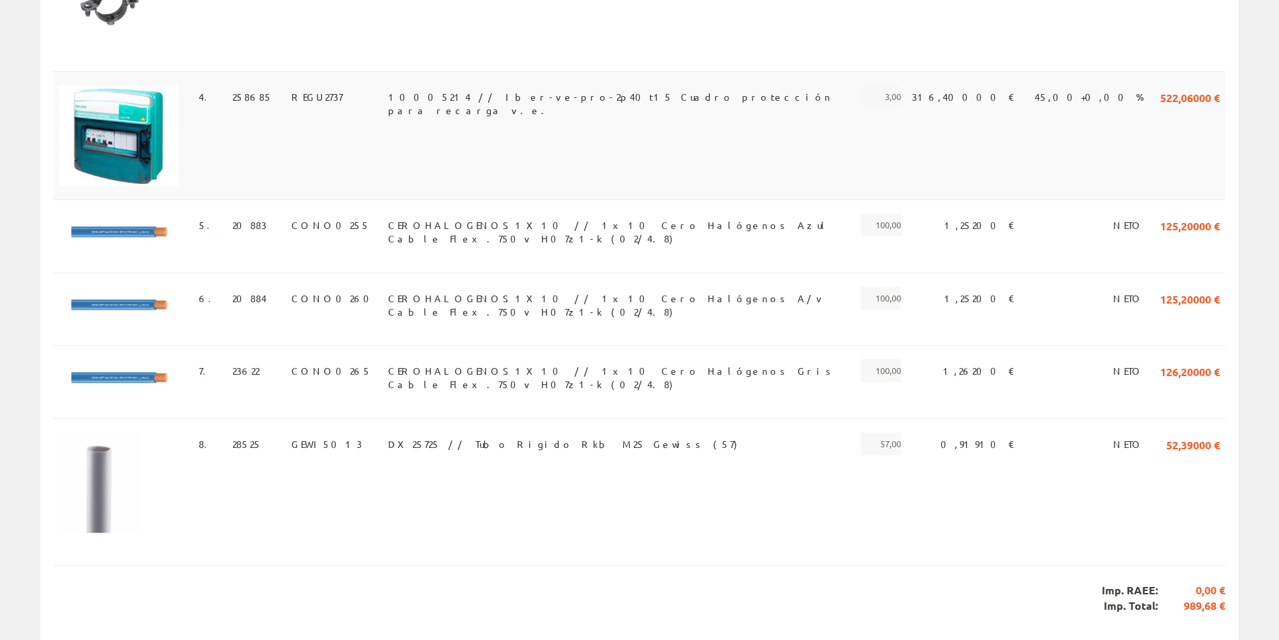
scroll to position [604, 0]
